Goal: Transaction & Acquisition: Book appointment/travel/reservation

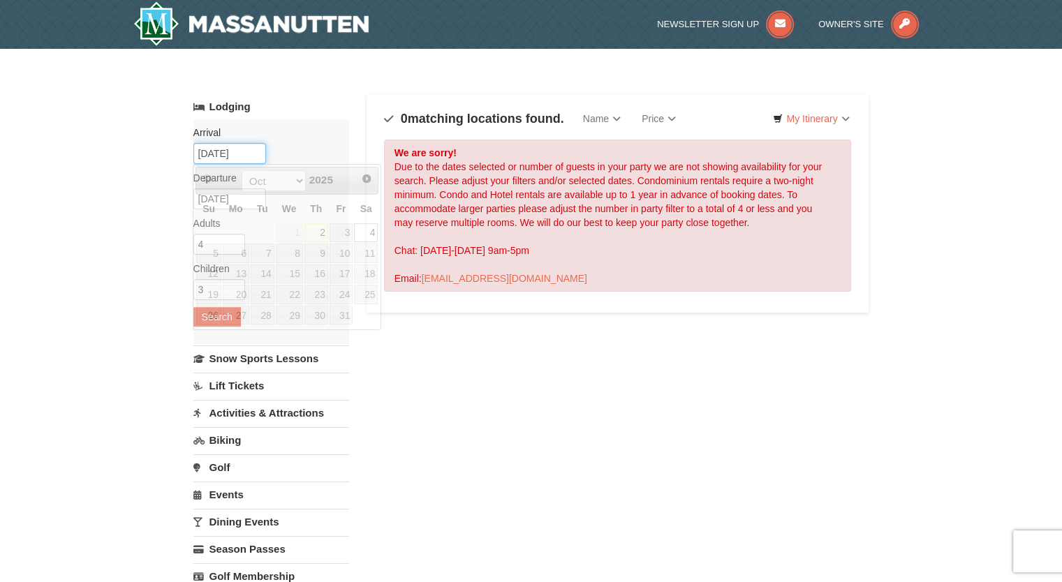
click at [251, 153] on input "10/04/2025" at bounding box center [229, 153] width 73 height 21
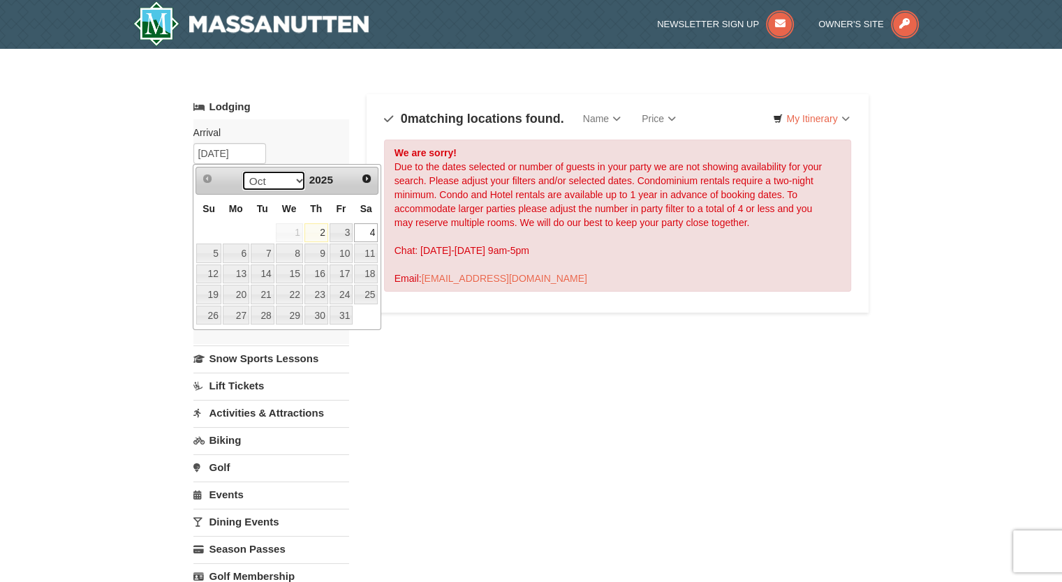
click at [295, 181] on select "Oct Nov Dec" at bounding box center [274, 180] width 65 height 21
click at [363, 177] on span "Next" at bounding box center [366, 178] width 11 height 11
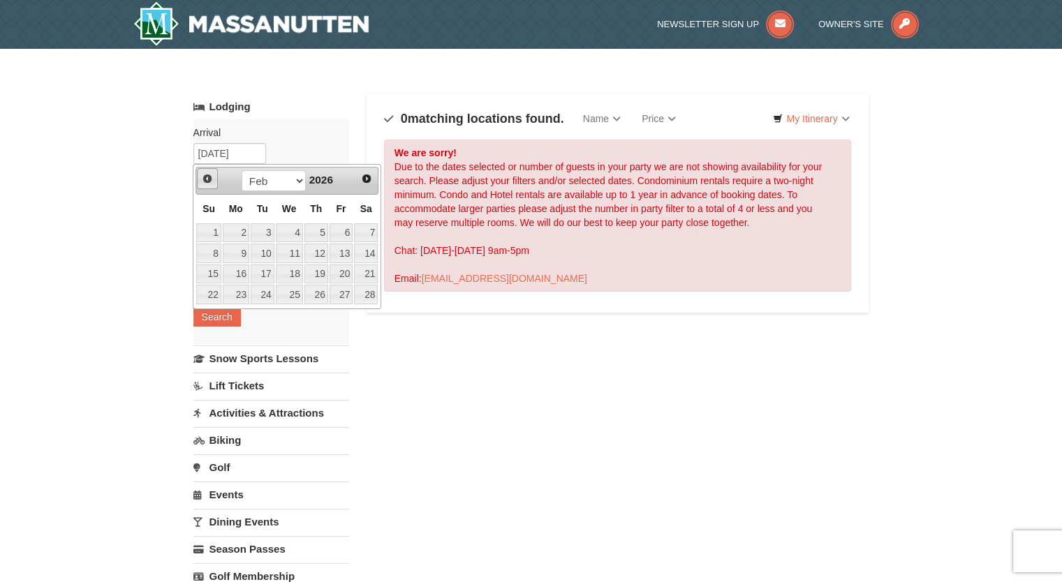
click at [207, 175] on span "Prev" at bounding box center [207, 178] width 11 height 11
click at [323, 256] on link "8" at bounding box center [316, 254] width 24 height 20
type input "[DATE]"
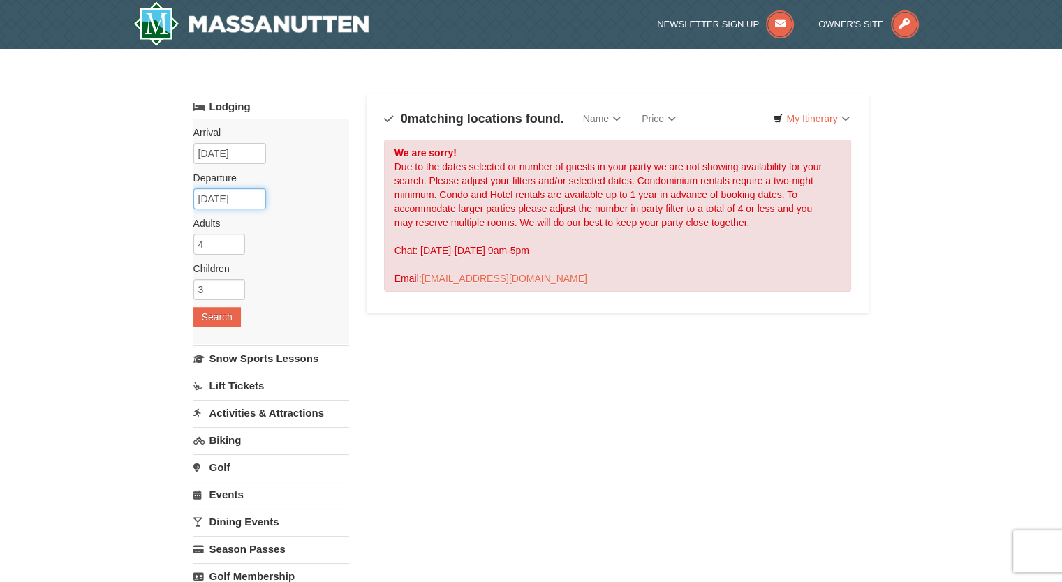
click at [254, 202] on input "[DATE]" at bounding box center [229, 199] width 73 height 21
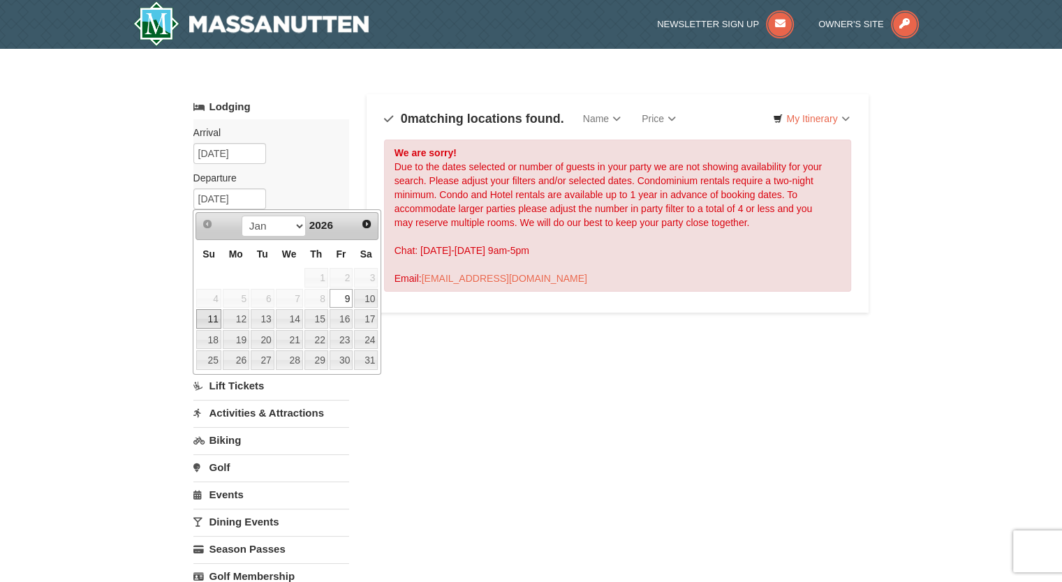
click at [214, 316] on link "11" at bounding box center [208, 319] width 24 height 20
type input "[DATE]"
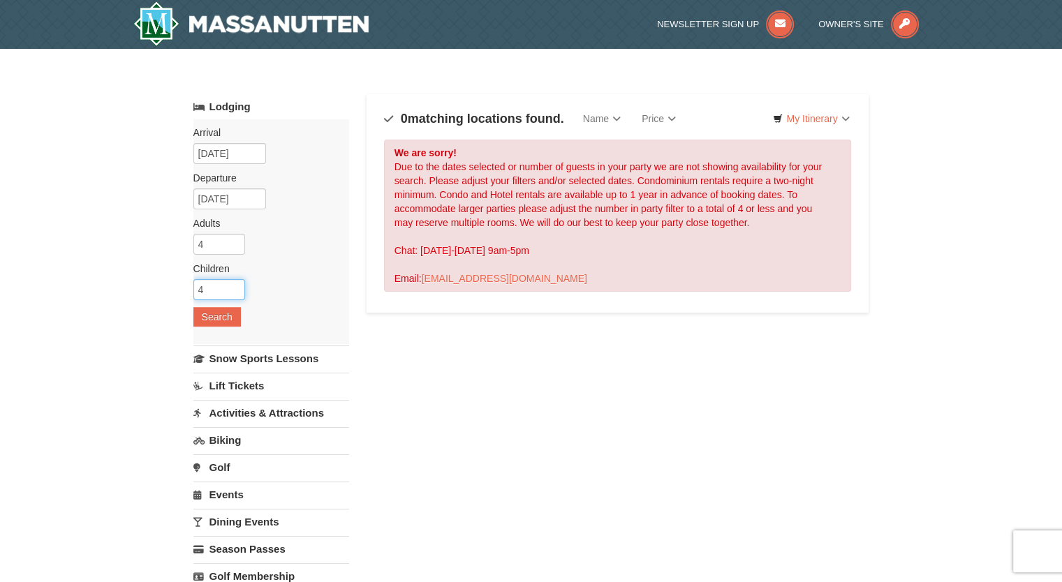
type input "4"
click at [235, 283] on input "4" at bounding box center [219, 289] width 52 height 21
click at [223, 312] on button "Search" at bounding box center [216, 317] width 47 height 20
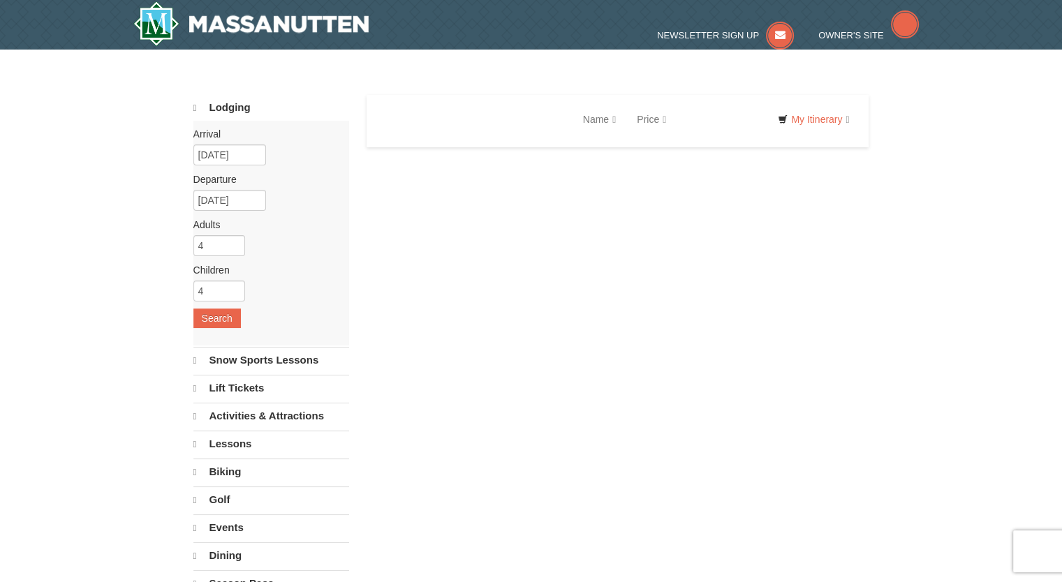
select select "10"
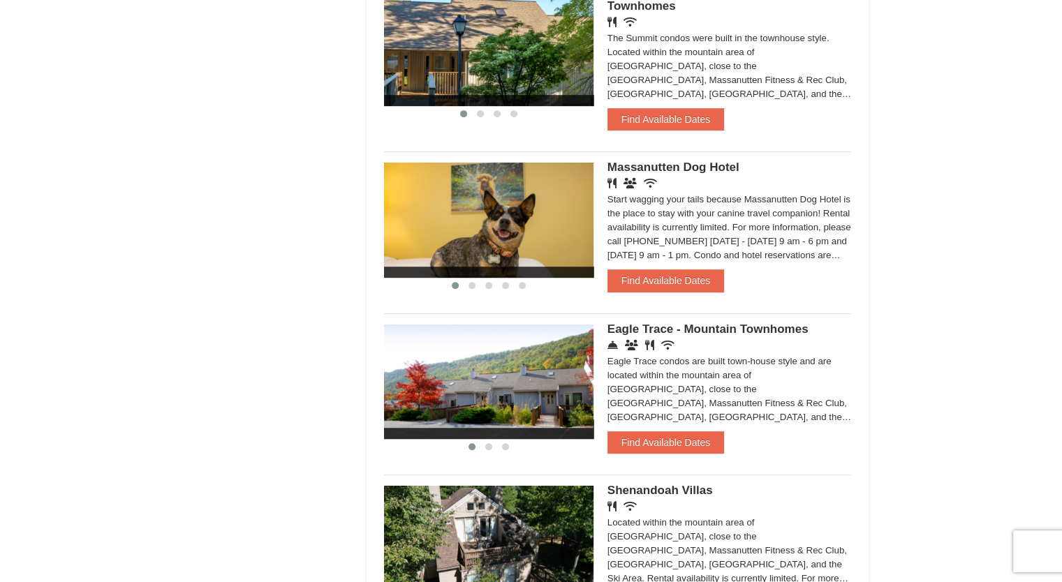
scroll to position [696, 0]
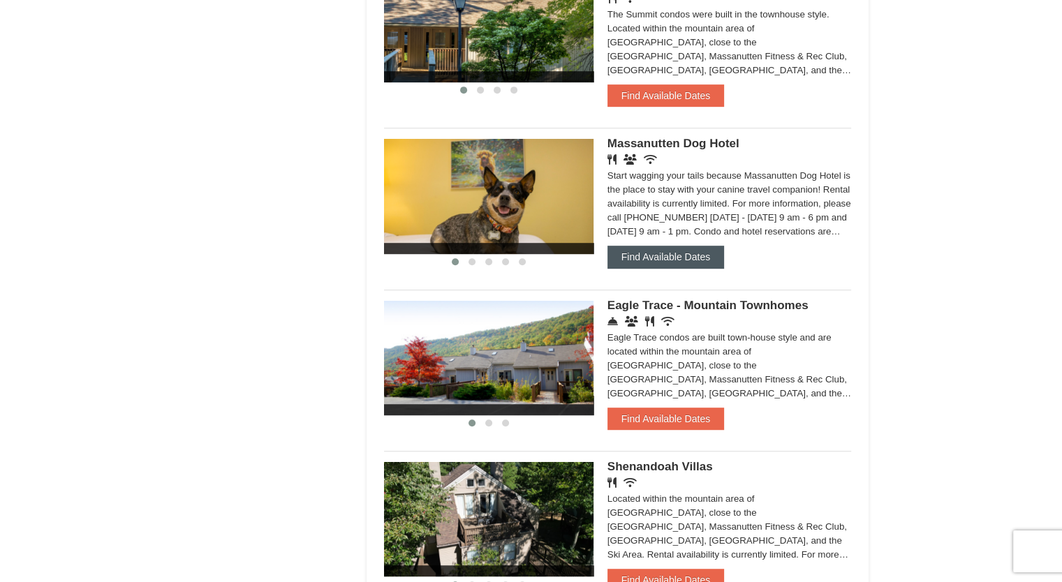
click at [668, 260] on button "Find Available Dates" at bounding box center [665, 257] width 117 height 22
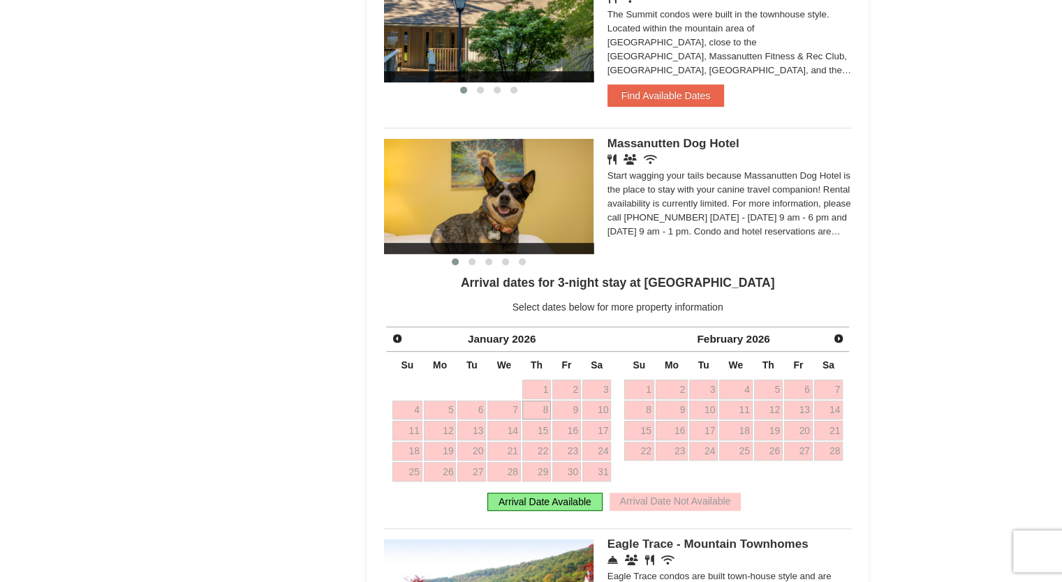
click at [545, 411] on link "8" at bounding box center [536, 411] width 29 height 20
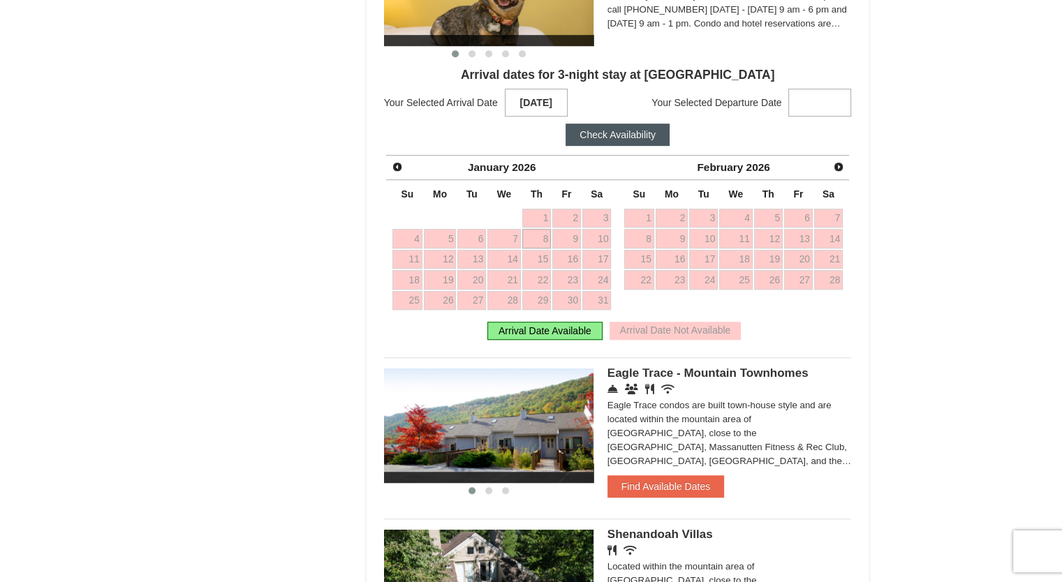
scroll to position [925, 0]
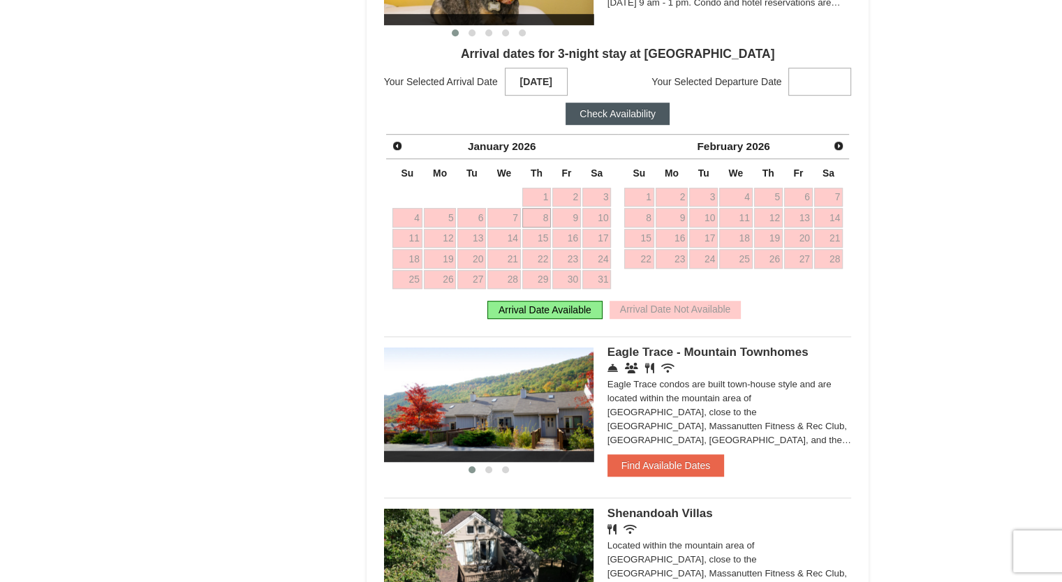
click at [565, 304] on div "Arrival Date Available" at bounding box center [544, 310] width 115 height 18
click at [835, 143] on span "Next" at bounding box center [838, 145] width 11 height 11
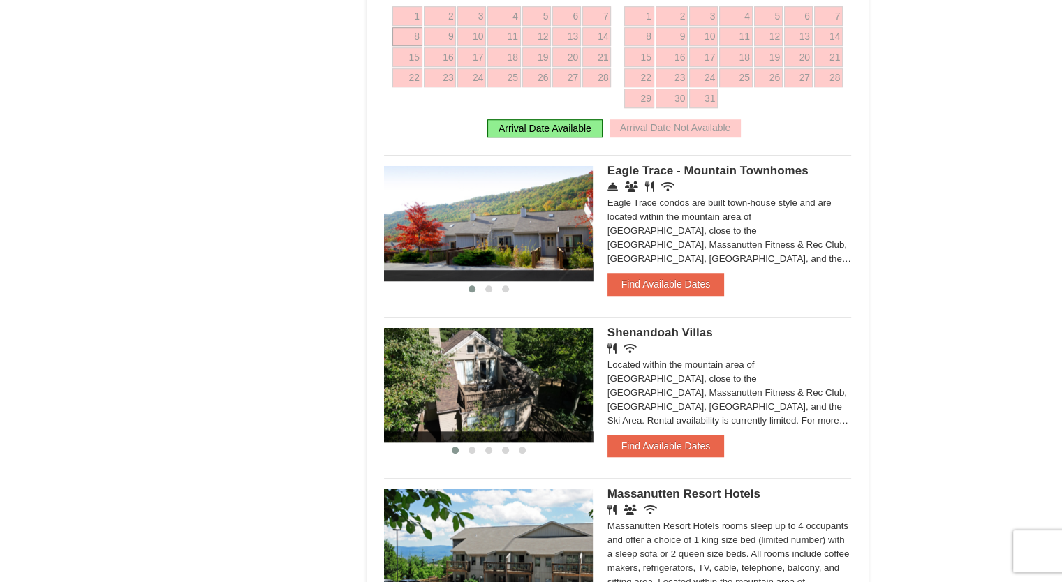
scroll to position [1074, 0]
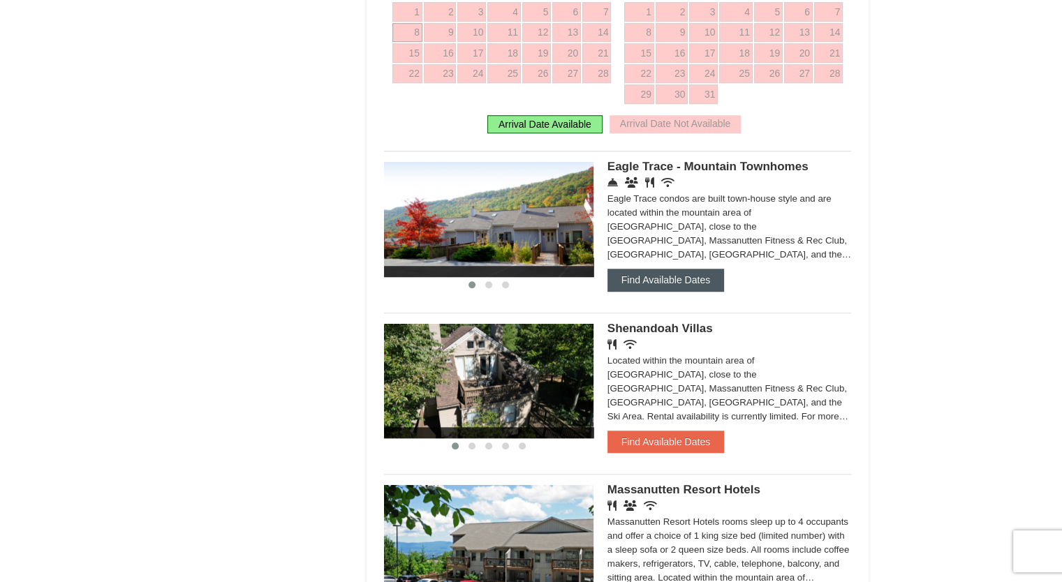
click at [675, 272] on button "Find Available Dates" at bounding box center [665, 280] width 117 height 22
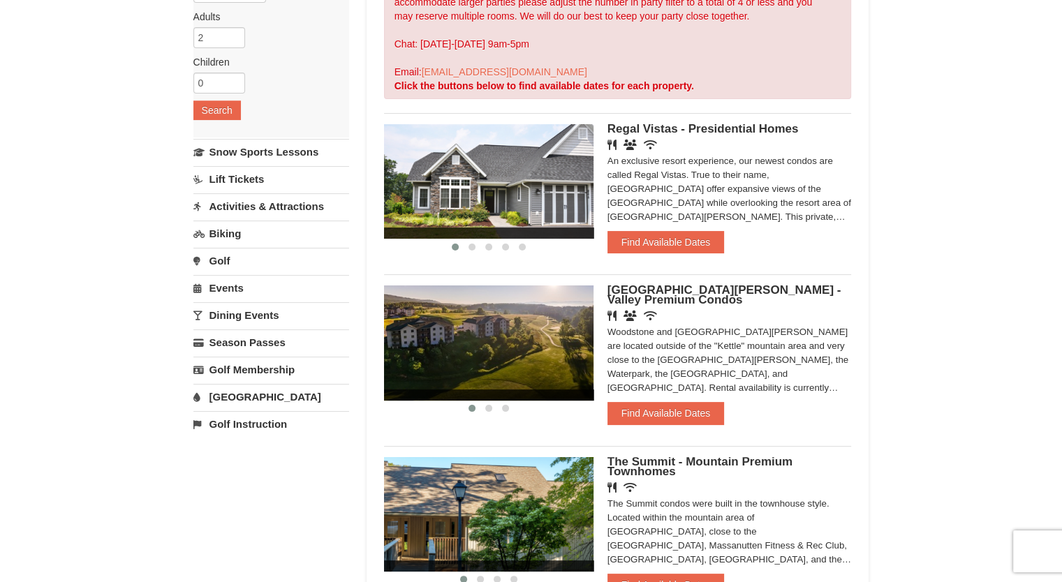
scroll to position [202, 0]
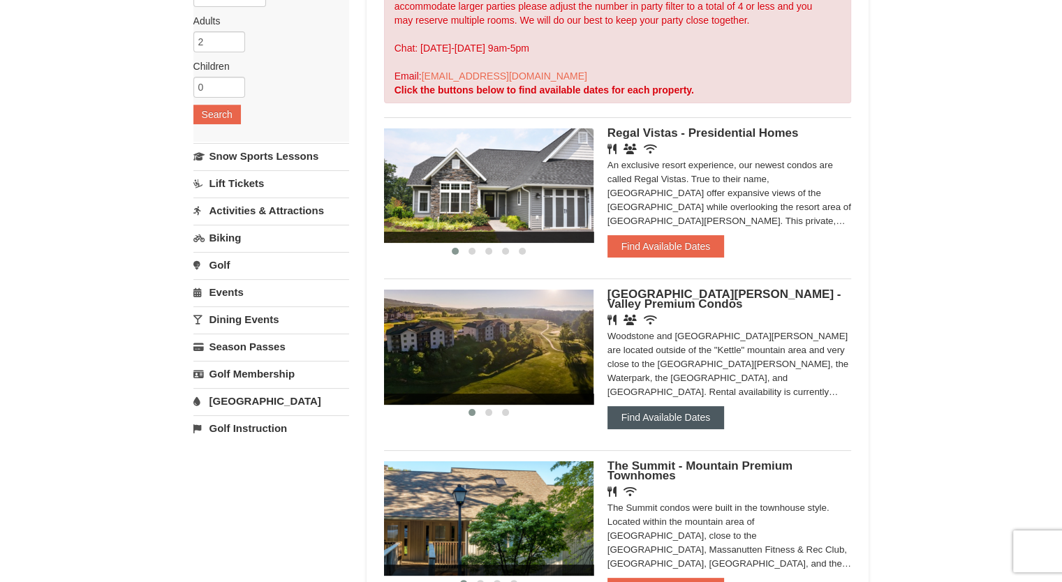
click at [674, 420] on button "Find Available Dates" at bounding box center [665, 417] width 117 height 22
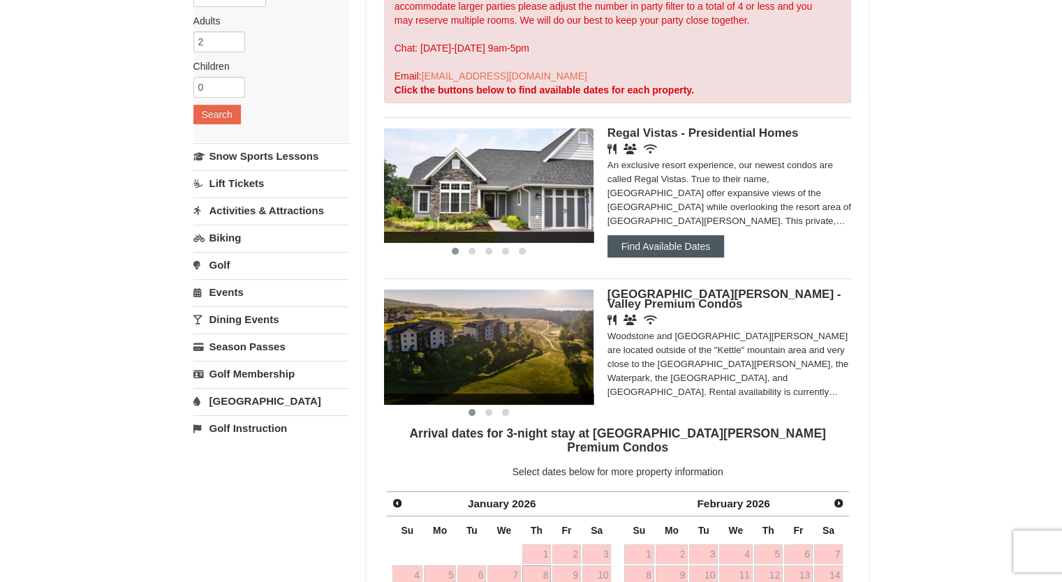
click at [693, 246] on button "Find Available Dates" at bounding box center [665, 246] width 117 height 22
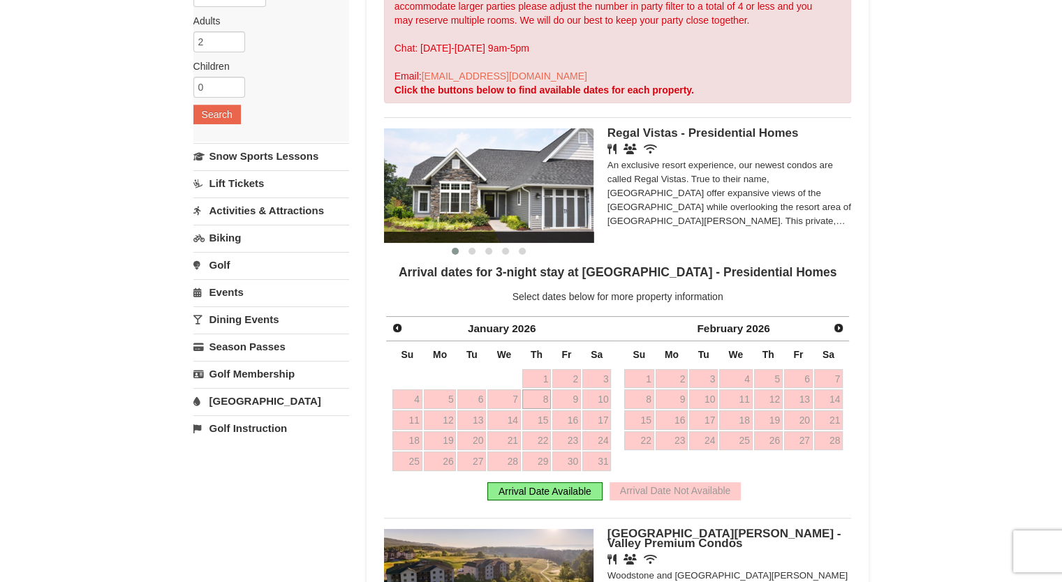
drag, startPoint x: 1055, startPoint y: 207, endPoint x: 1051, endPoint y: 237, distance: 30.3
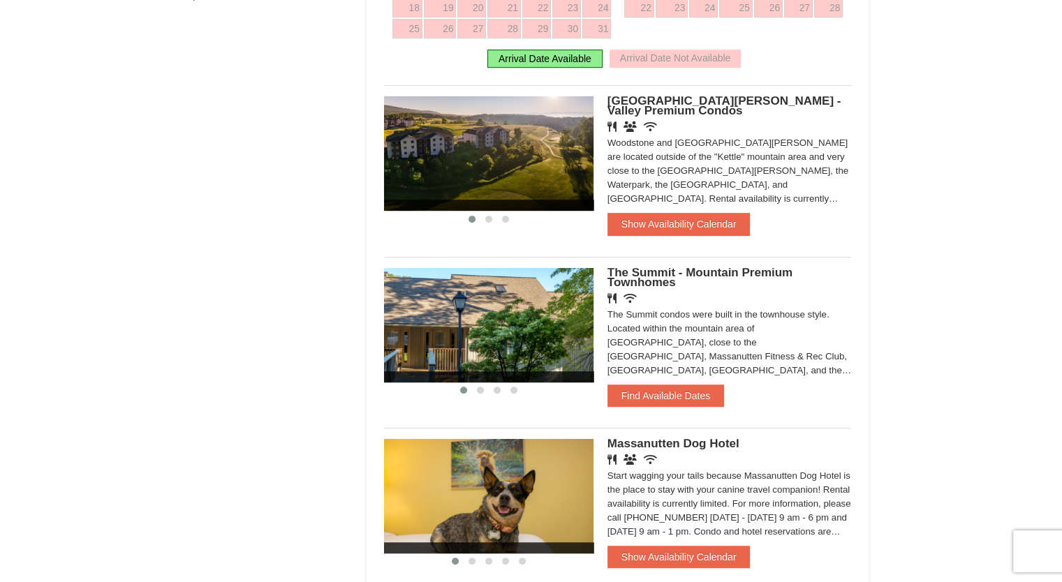
scroll to position [619, 0]
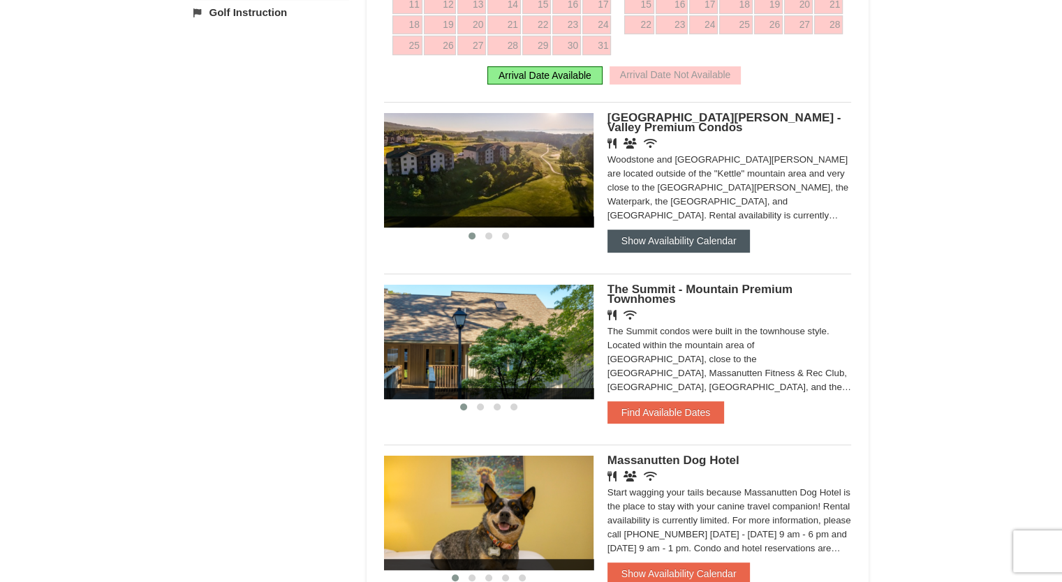
click at [696, 244] on button "Show Availability Calendar" at bounding box center [678, 241] width 143 height 22
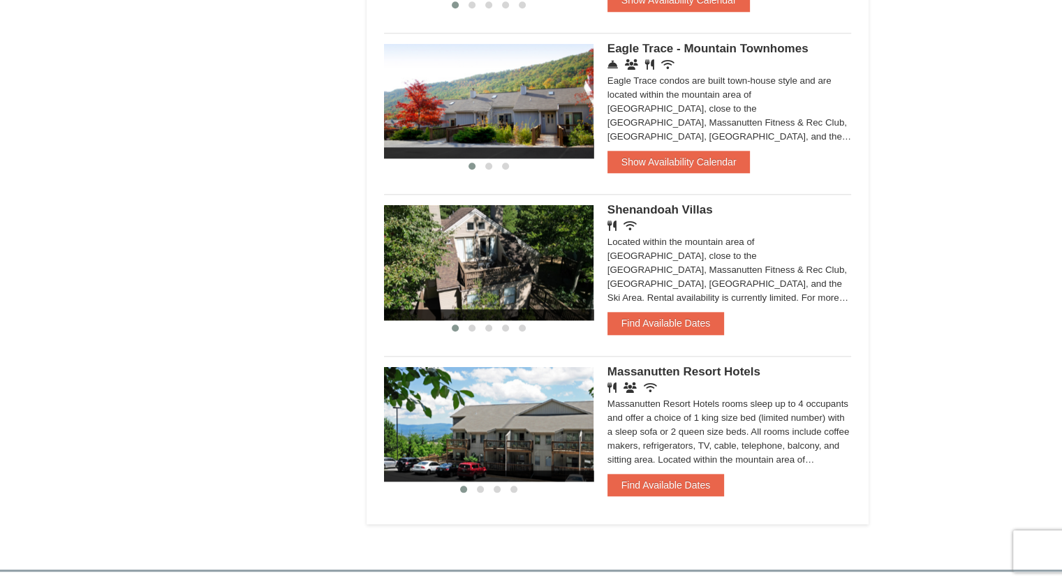
scroll to position [1461, 0]
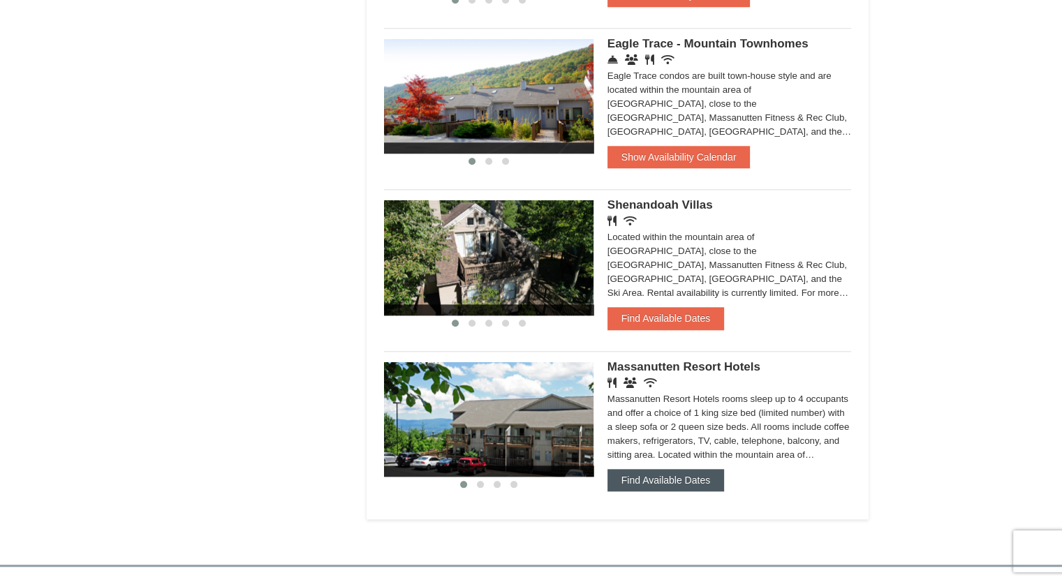
click at [686, 469] on button "Find Available Dates" at bounding box center [665, 480] width 117 height 22
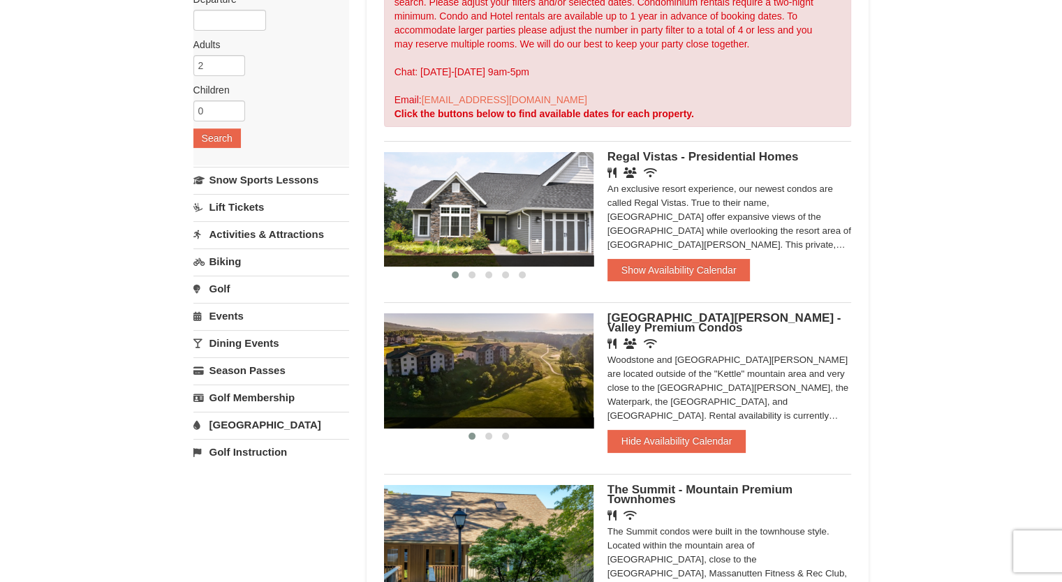
scroll to position [0, 0]
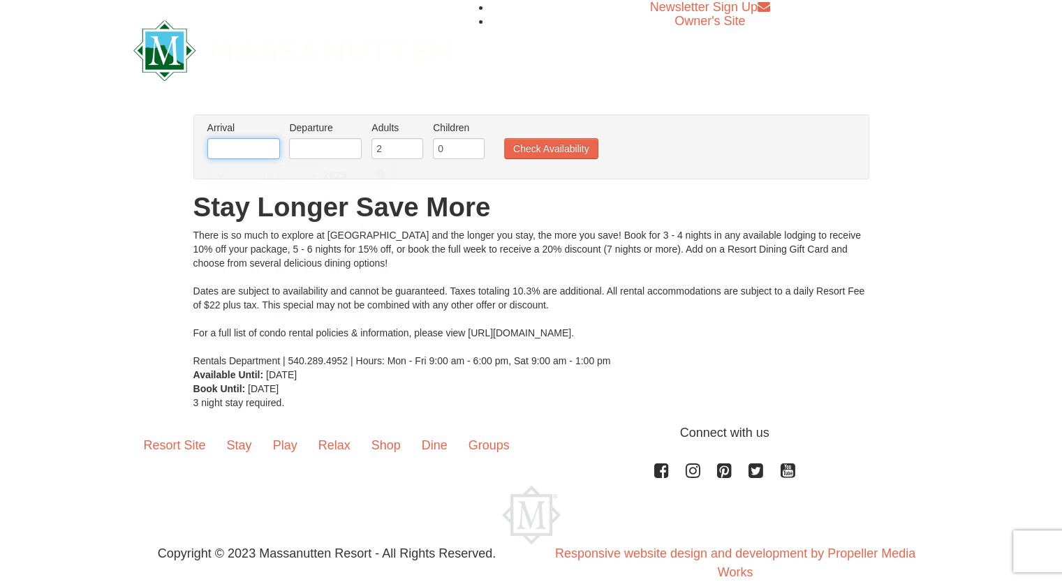
click at [260, 149] on input "text" at bounding box center [243, 148] width 73 height 21
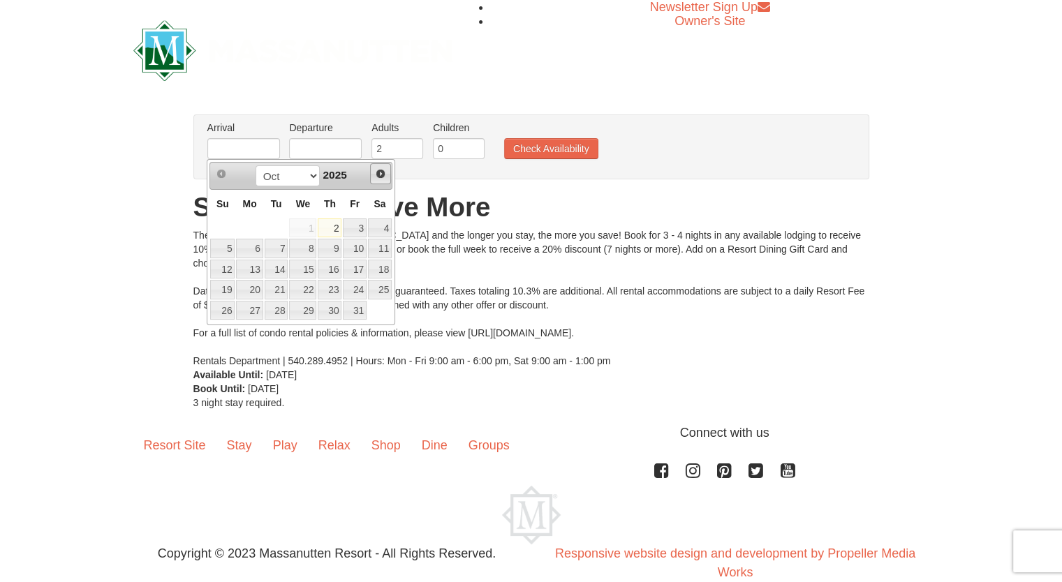
click at [376, 173] on span "Next" at bounding box center [380, 173] width 11 height 11
click at [377, 173] on span "Next" at bounding box center [380, 173] width 11 height 11
click at [337, 250] on link "8" at bounding box center [330, 249] width 24 height 20
type input "[DATE]"
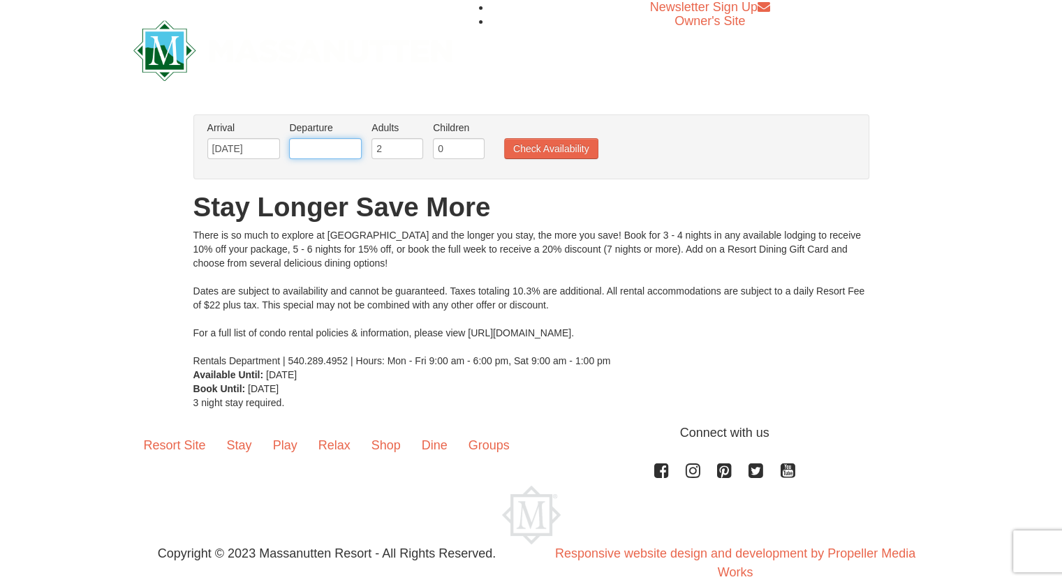
click at [339, 149] on input "text" at bounding box center [325, 148] width 73 height 21
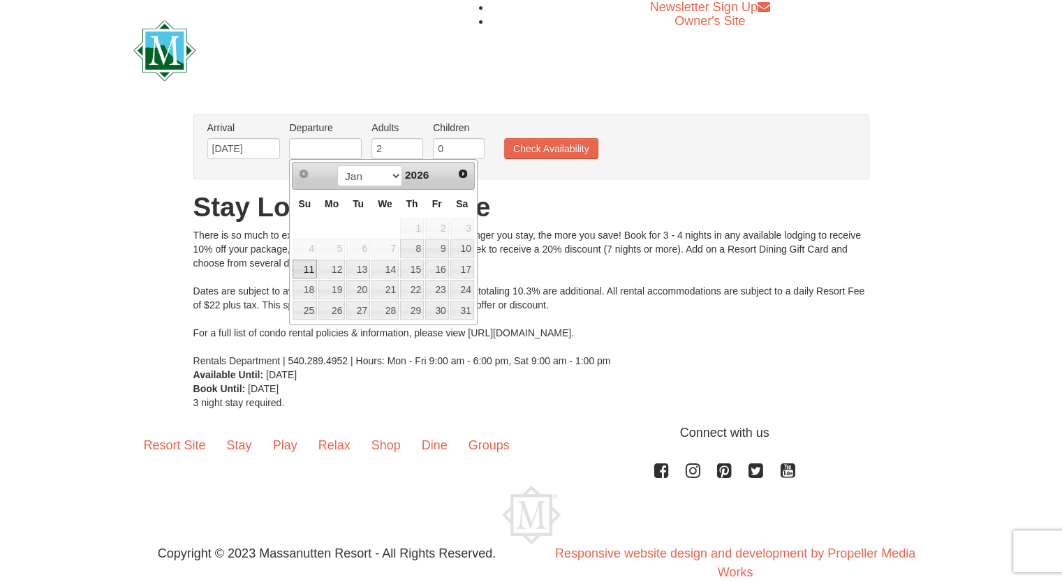
click at [307, 265] on link "11" at bounding box center [305, 270] width 24 height 20
type input "[DATE]"
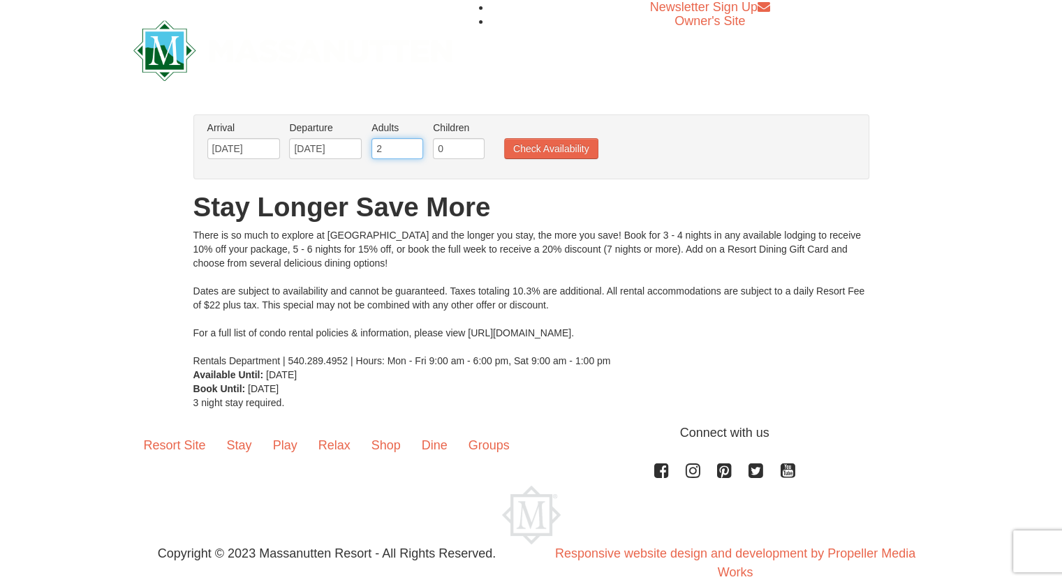
click at [397, 145] on input "2" at bounding box center [397, 148] width 52 height 21
click at [413, 145] on input "3" at bounding box center [397, 148] width 52 height 21
type input "4"
click at [413, 145] on input "4" at bounding box center [397, 148] width 52 height 21
click at [457, 148] on input "0" at bounding box center [459, 148] width 52 height 21
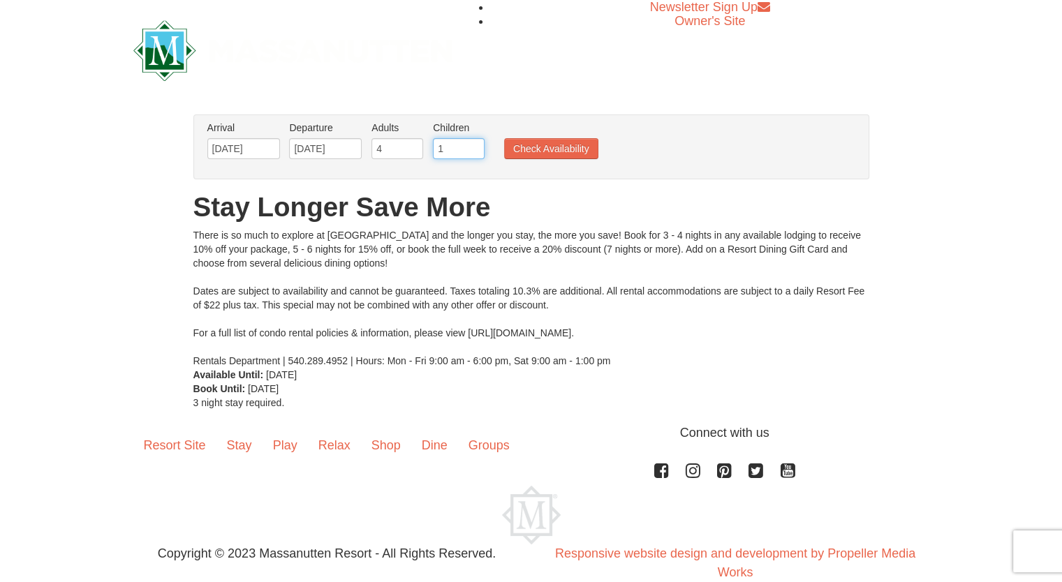
click at [472, 144] on input "1" at bounding box center [459, 148] width 52 height 21
click at [472, 144] on input "2" at bounding box center [459, 148] width 52 height 21
click at [472, 144] on input "3" at bounding box center [459, 148] width 52 height 21
type input "4"
click at [472, 144] on input "4" at bounding box center [459, 148] width 52 height 21
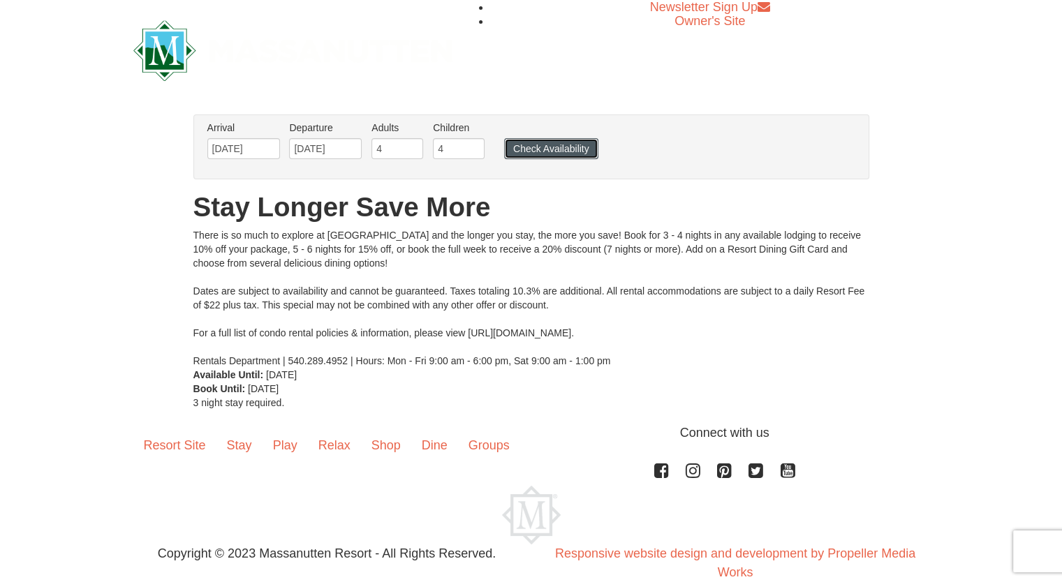
click at [528, 149] on button "Check Availability" at bounding box center [551, 148] width 94 height 21
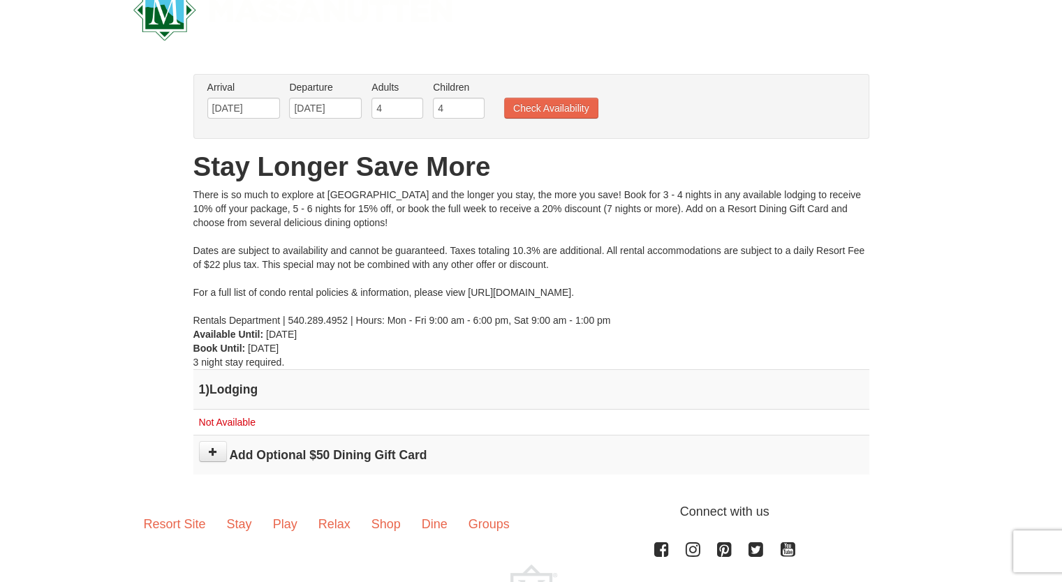
scroll to position [40, 0]
drag, startPoint x: 493, startPoint y: 291, endPoint x: 695, endPoint y: 294, distance: 201.8
click at [695, 294] on div "There is so much to explore at [GEOGRAPHIC_DATA] and the longer you stay, the m…" at bounding box center [531, 259] width 676 height 140
click at [691, 295] on div "There is so much to explore at [GEOGRAPHIC_DATA] and the longer you stay, the m…" at bounding box center [531, 259] width 676 height 140
drag, startPoint x: 491, startPoint y: 288, endPoint x: 684, endPoint y: 298, distance: 193.7
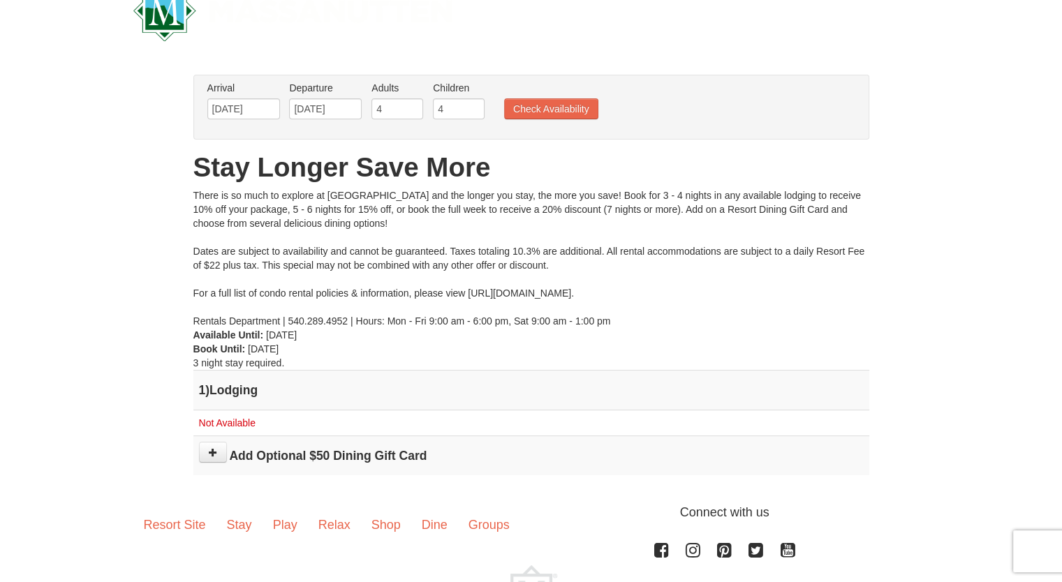
click at [684, 298] on div "There is so much to explore at [GEOGRAPHIC_DATA] and the longer you stay, the m…" at bounding box center [531, 259] width 676 height 140
copy div "//[DOMAIN_NAME][URL]."
click at [268, 107] on input "[DATE]" at bounding box center [243, 108] width 73 height 21
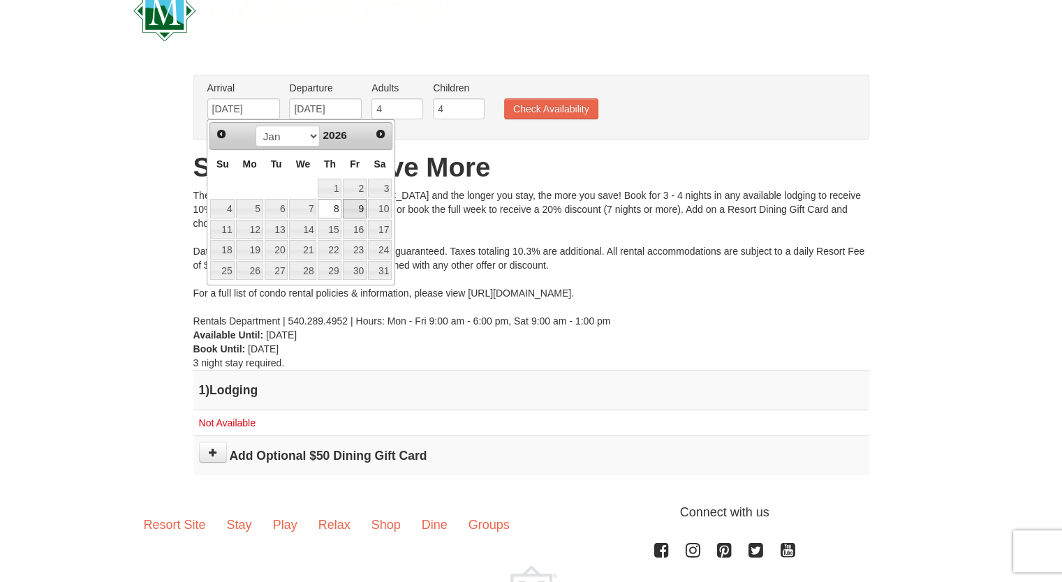
click at [358, 203] on link "9" at bounding box center [355, 209] width 24 height 20
type input "[DATE]"
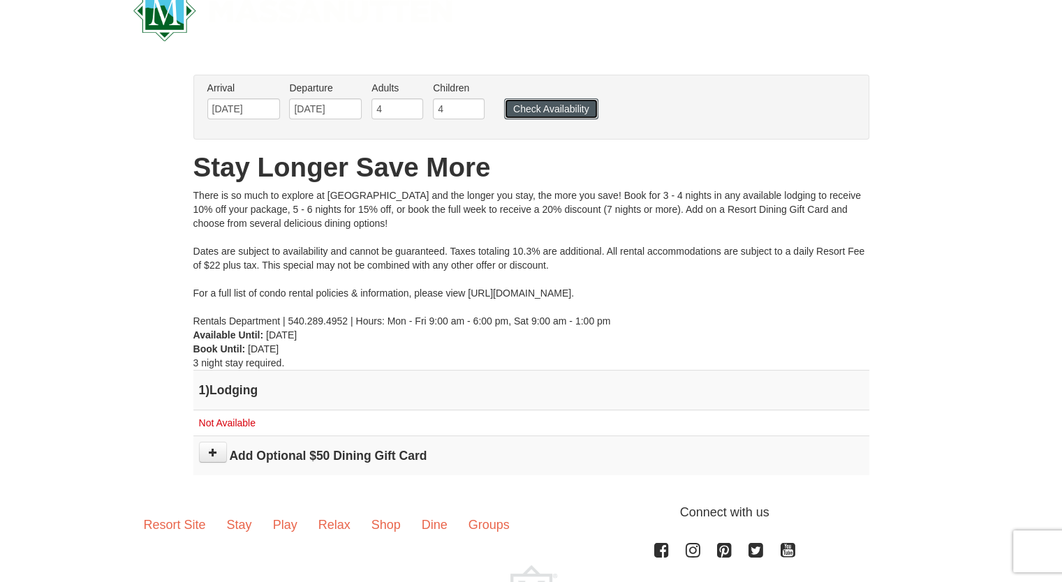
click at [548, 110] on button "Check Availability" at bounding box center [551, 108] width 94 height 21
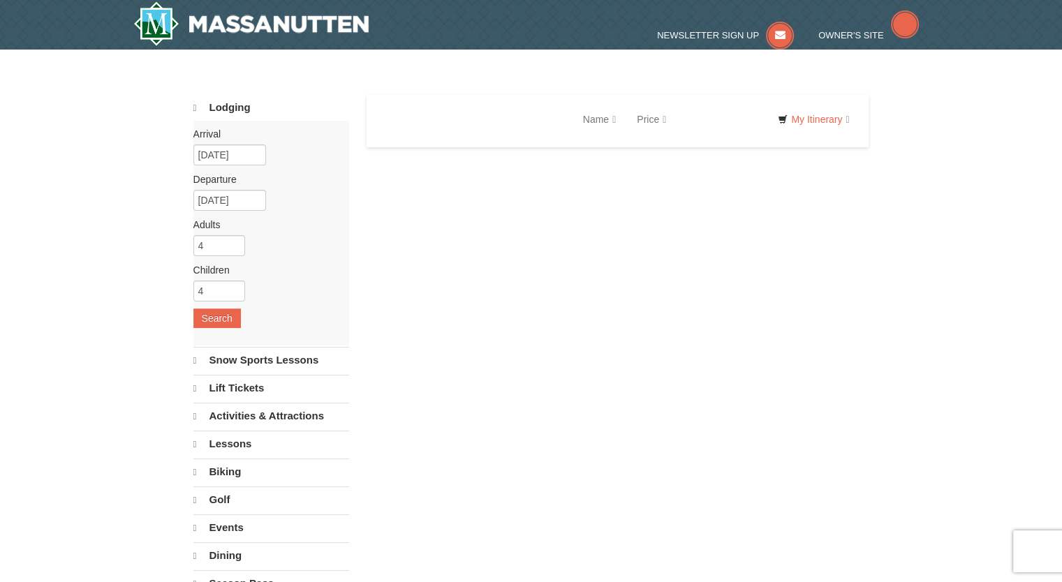
select select "10"
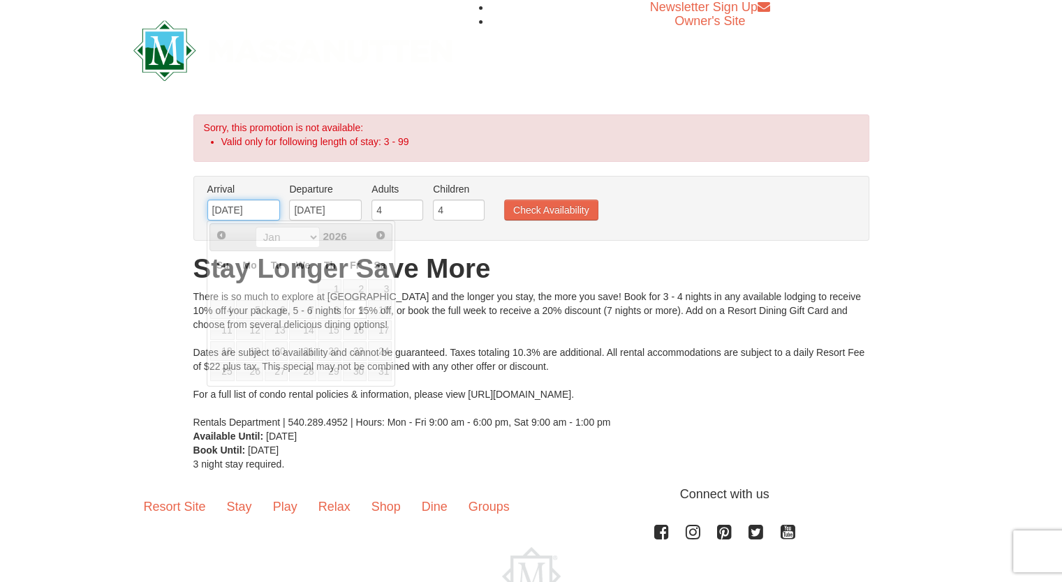
click at [263, 211] on input "[DATE]" at bounding box center [243, 210] width 73 height 21
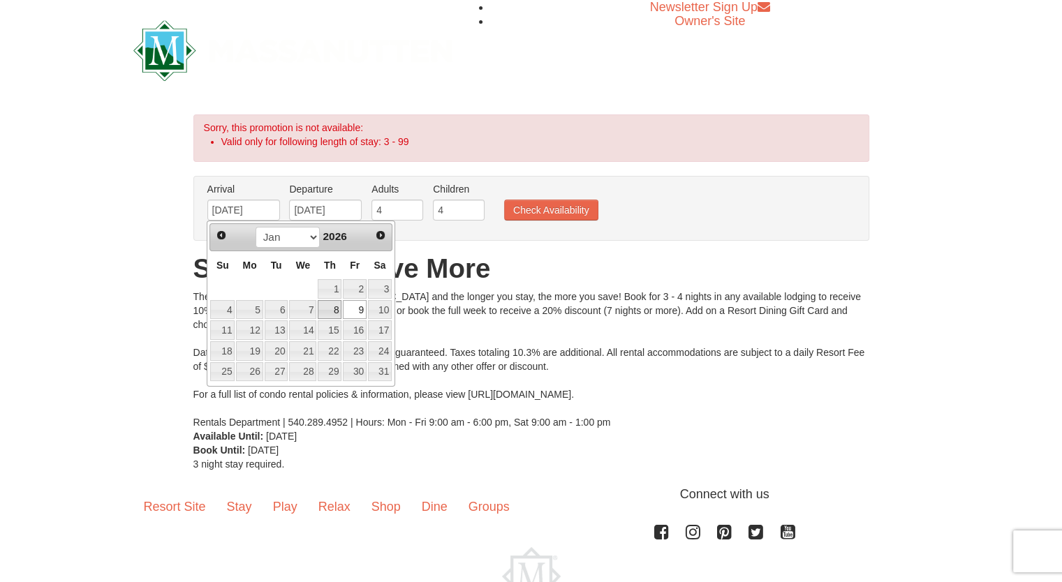
click at [327, 310] on link "8" at bounding box center [330, 310] width 24 height 20
type input "[DATE]"
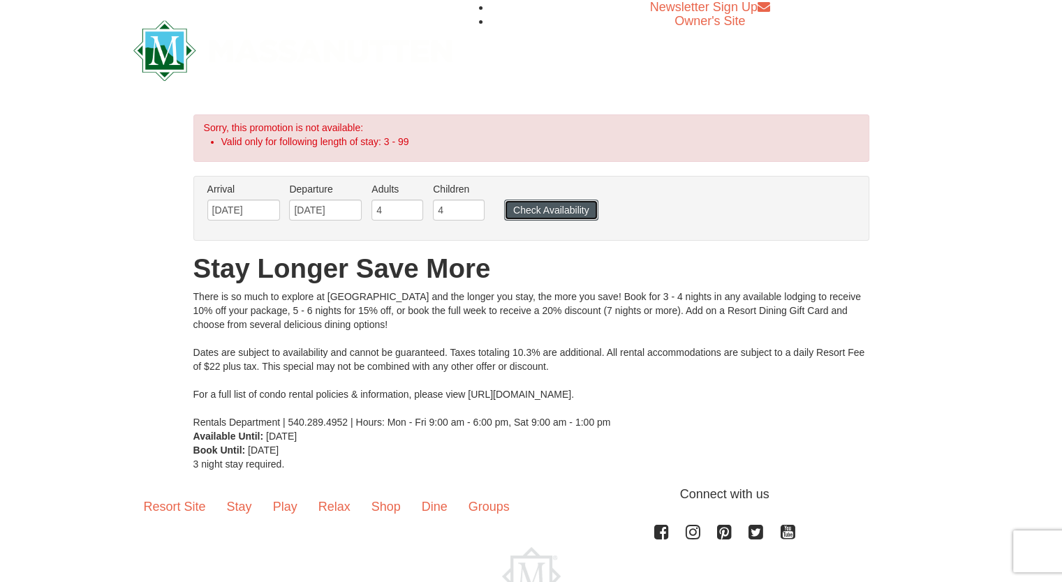
click at [561, 216] on button "Check Availability" at bounding box center [551, 210] width 94 height 21
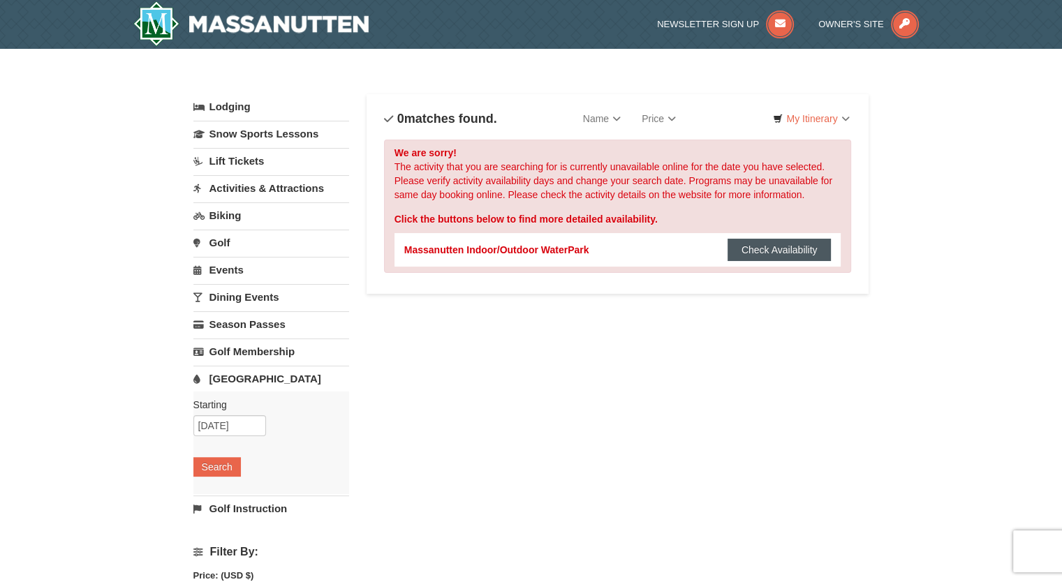
click at [774, 244] on button "Check Availability" at bounding box center [780, 250] width 104 height 22
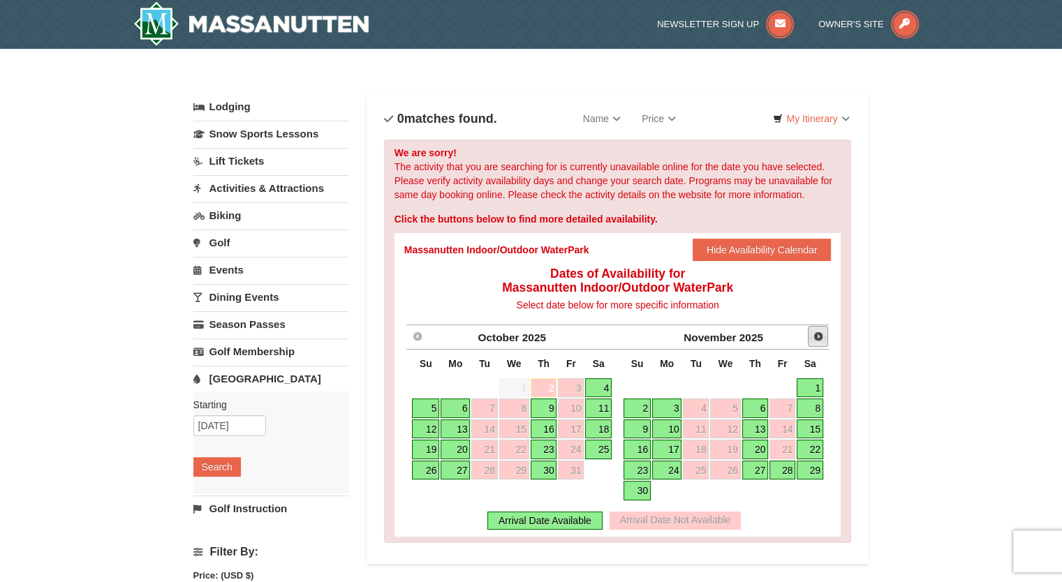
click at [821, 336] on span "Next" at bounding box center [818, 336] width 11 height 11
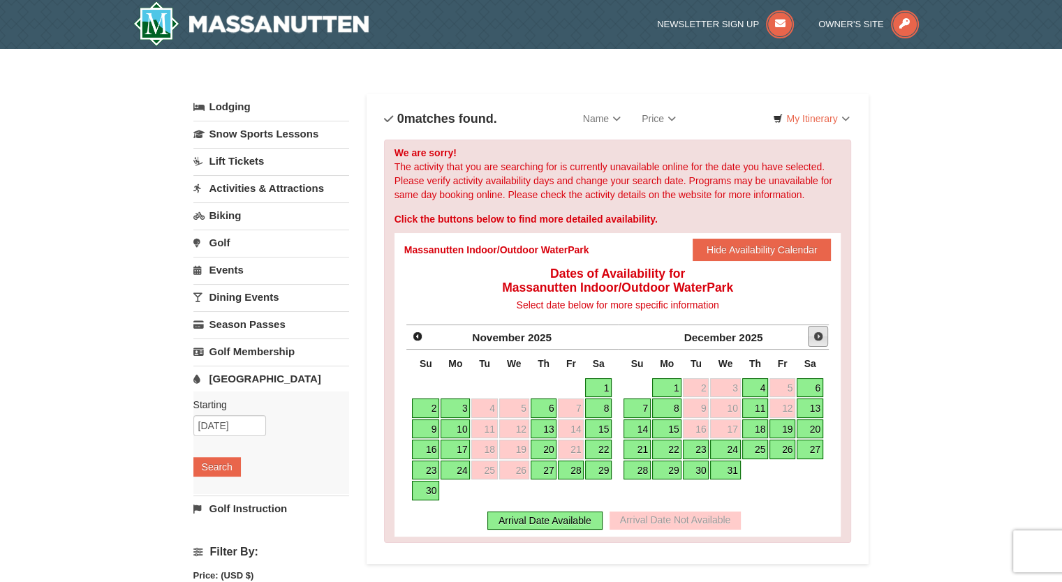
click at [820, 336] on span "Next" at bounding box center [818, 336] width 11 height 11
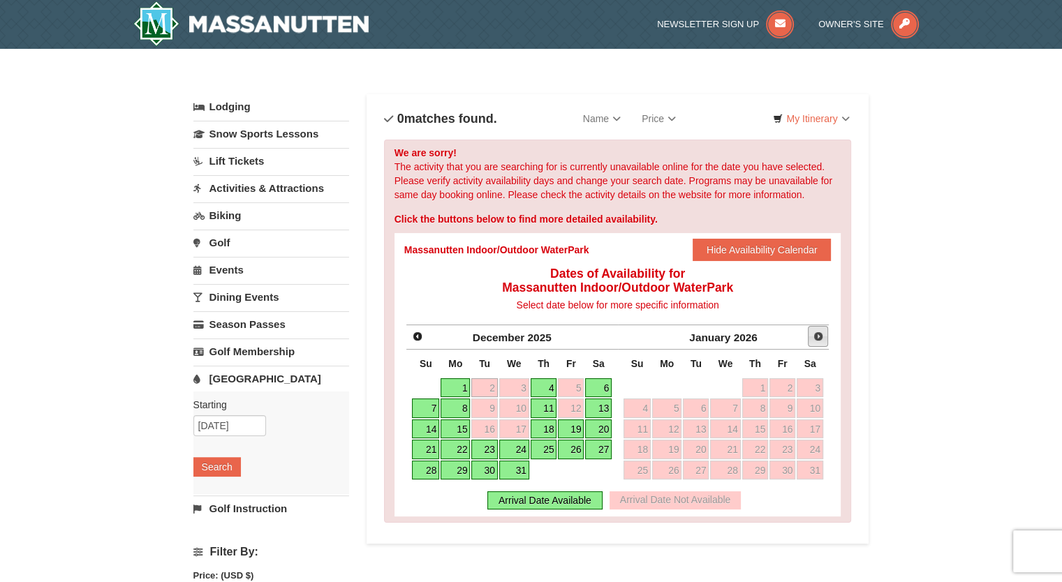
click at [820, 336] on span "Next" at bounding box center [818, 336] width 11 height 11
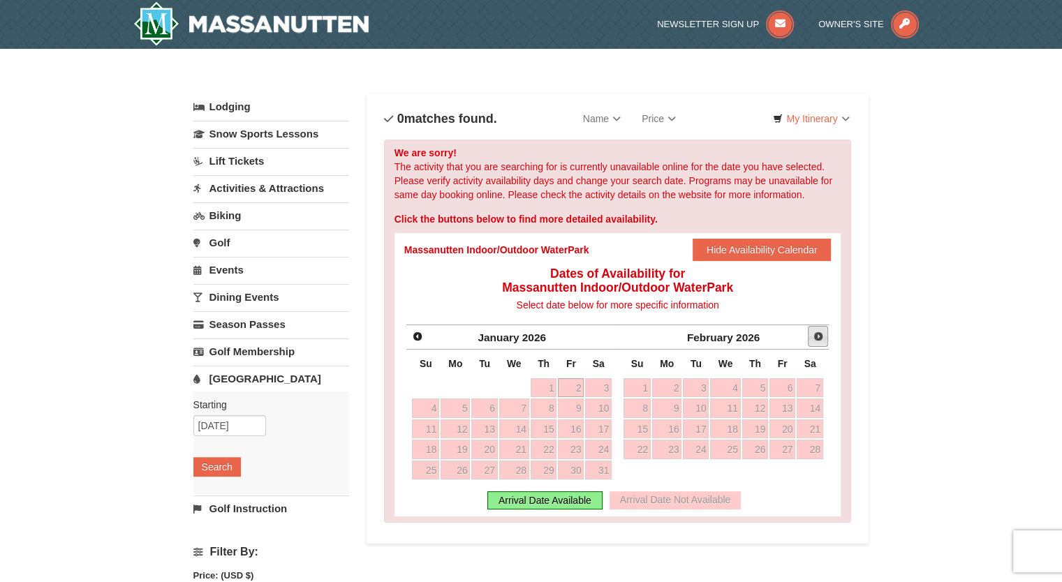
click at [820, 336] on span "Next" at bounding box center [818, 336] width 11 height 11
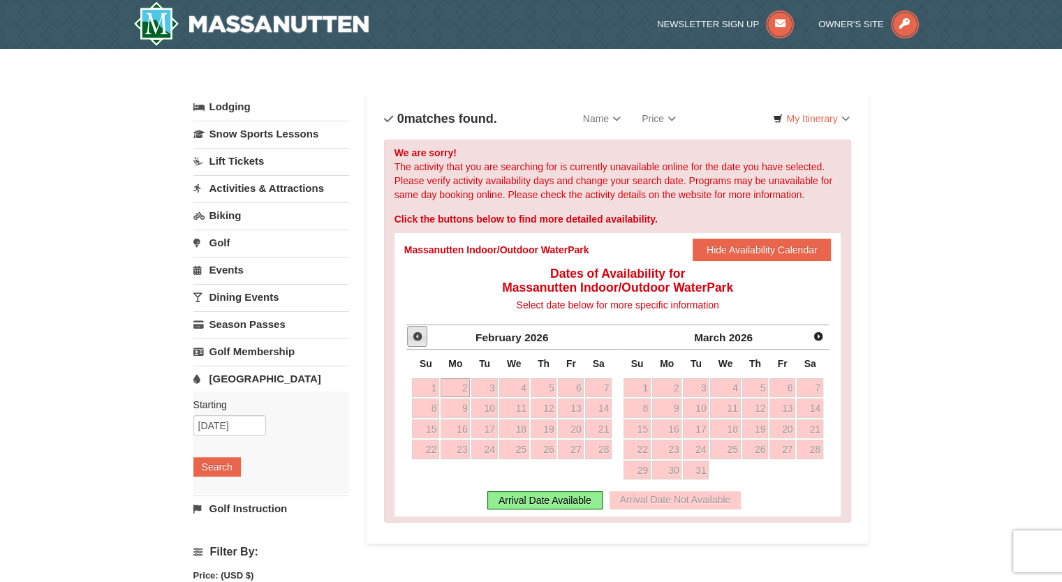
click at [418, 337] on span "Prev" at bounding box center [417, 336] width 11 height 11
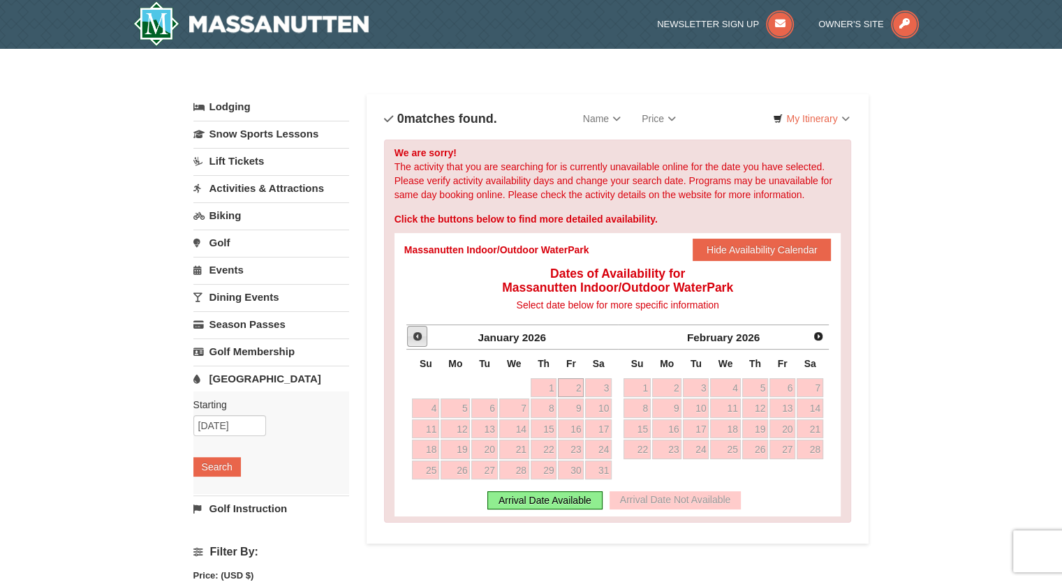
click at [418, 337] on span "Prev" at bounding box center [417, 336] width 11 height 11
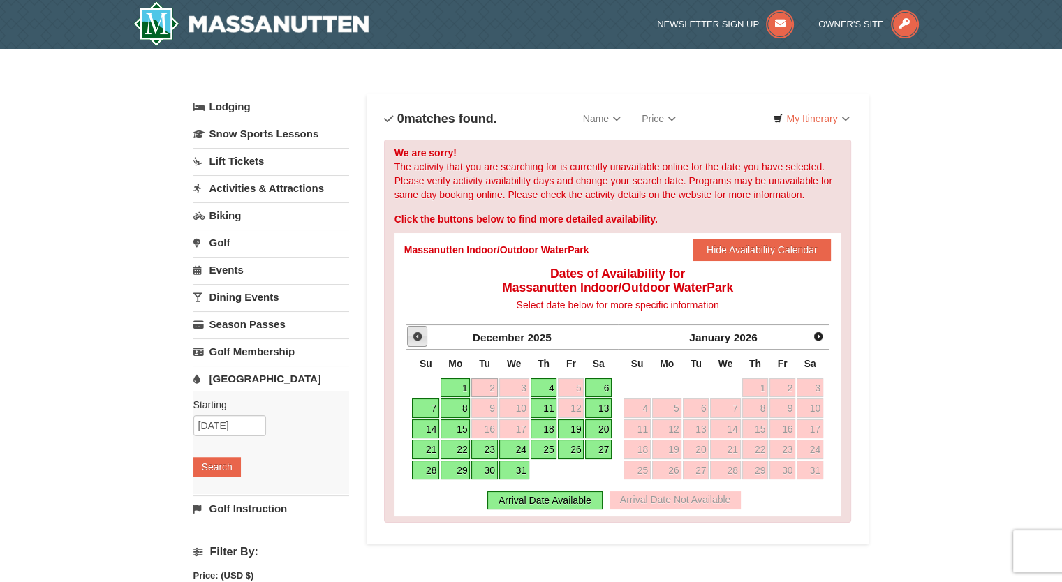
click at [418, 337] on span "Prev" at bounding box center [417, 336] width 11 height 11
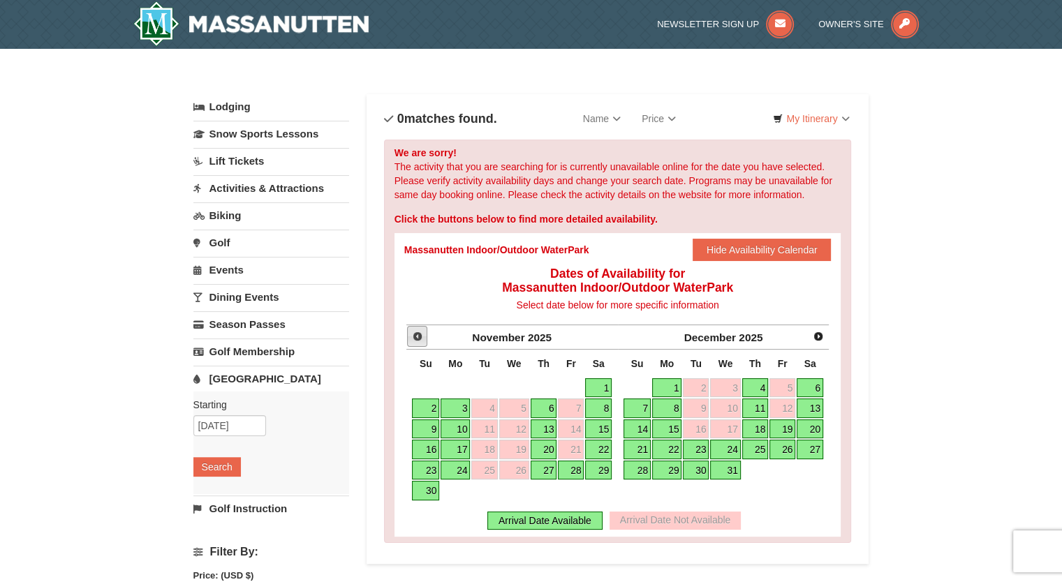
click at [413, 334] on span "Prev" at bounding box center [417, 336] width 11 height 11
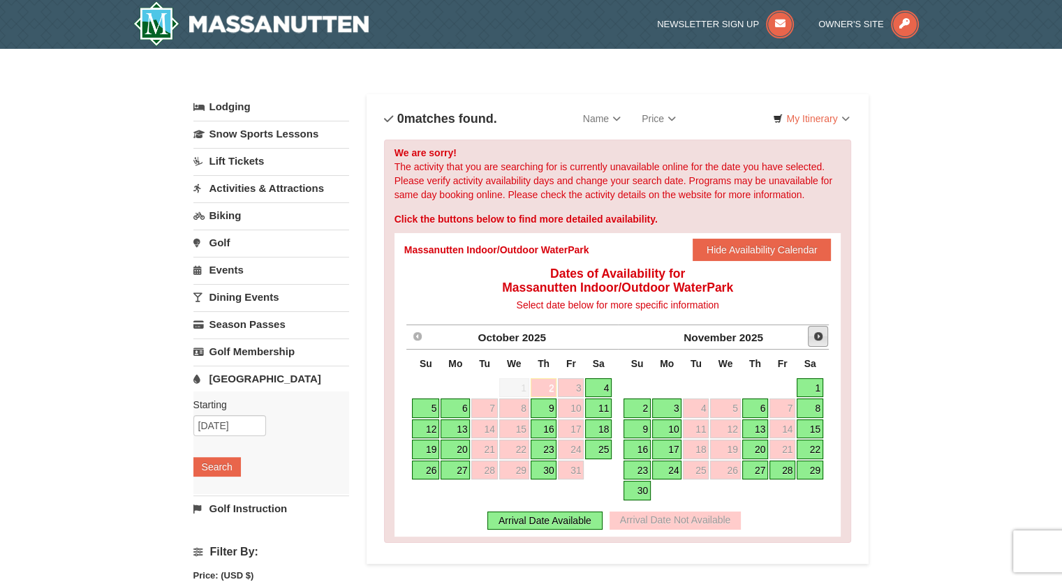
click at [817, 337] on span "Next" at bounding box center [818, 336] width 11 height 11
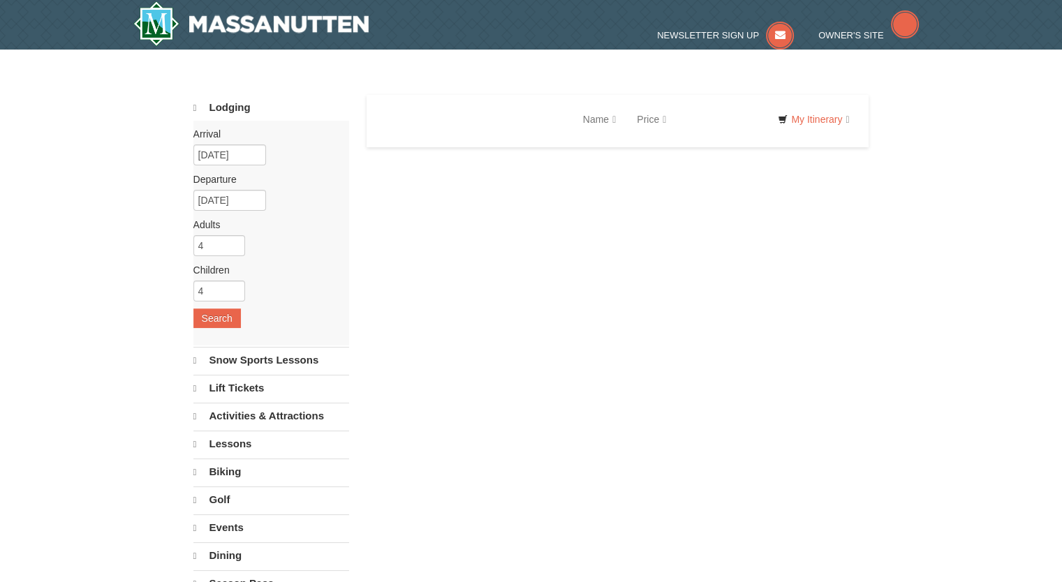
select select "10"
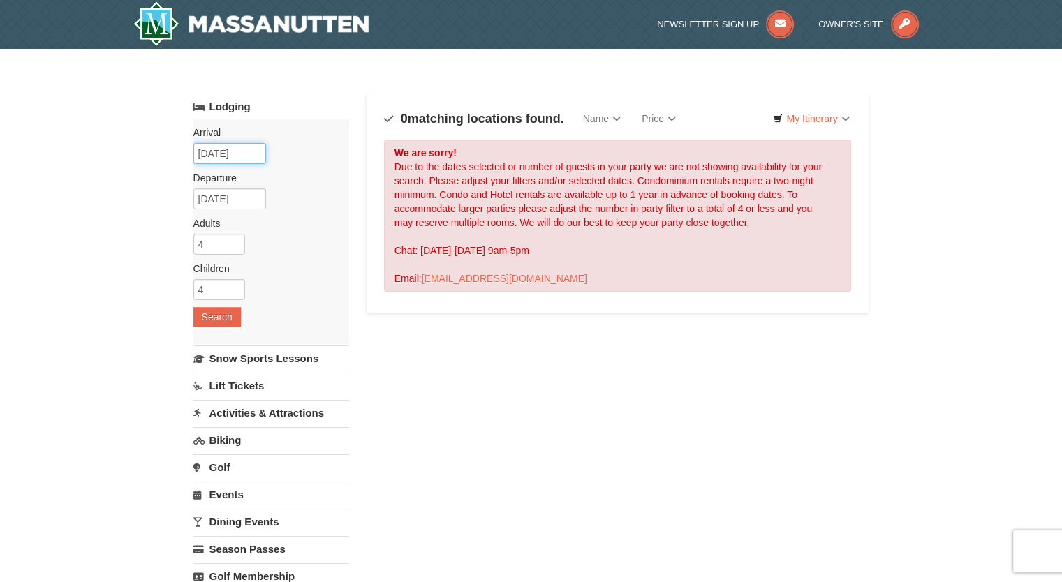
click at [249, 154] on input "01/08/2026" at bounding box center [229, 153] width 73 height 21
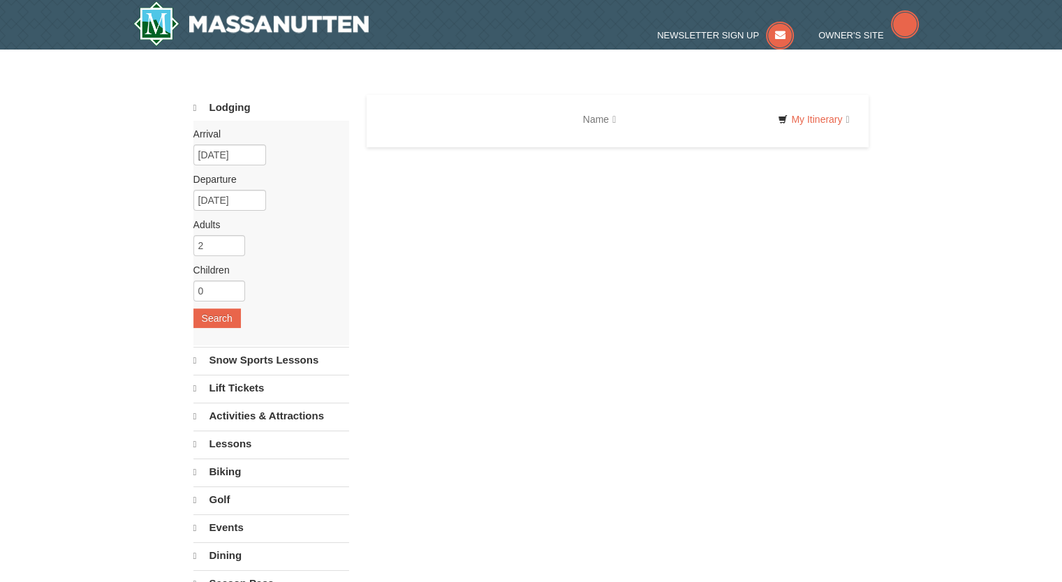
select select "10"
